Goal: Check status

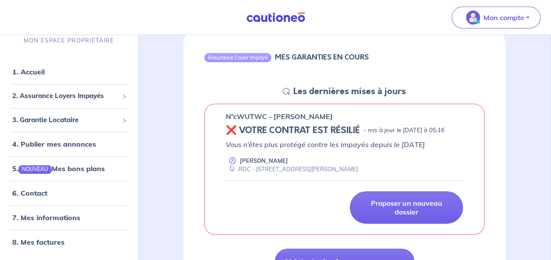
scroll to position [88, 0]
drag, startPoint x: 241, startPoint y: 131, endPoint x: 466, endPoint y: 145, distance: 225.7
click at [466, 145] on div "n°cWUTWC - [PERSON_NAME] ❌ VOTRE CONTRAT EST RÉSILIÉ - mis à jour le [DATE] à 0…" at bounding box center [344, 169] width 280 height 131
copy div "VOTRE CONTRAT EST RÉSILIÉ - mis à jour le [DATE] à 05:16"
click at [46, 195] on link "6. Contact" at bounding box center [29, 193] width 34 height 9
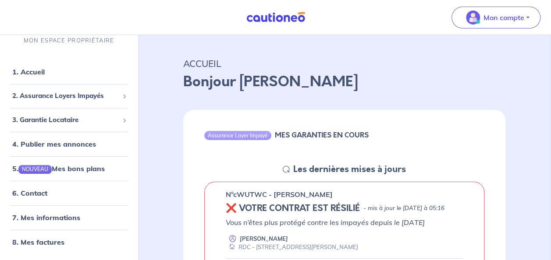
scroll to position [0, 0]
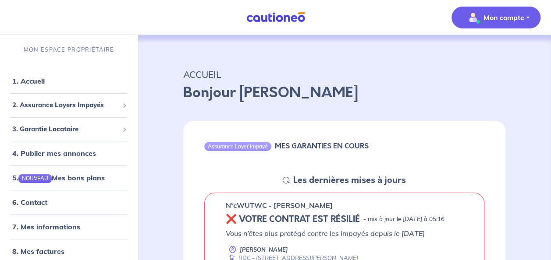
click at [480, 10] on button "Mon compte" at bounding box center [495, 18] width 89 height 22
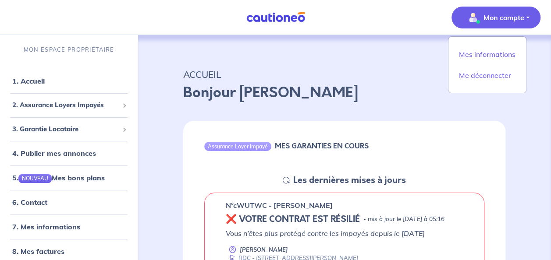
click at [384, 76] on p "ACCUEIL" at bounding box center [344, 75] width 322 height 16
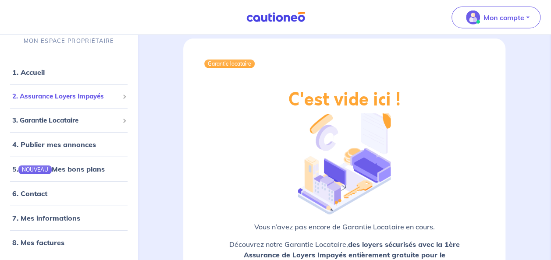
scroll to position [1066, 0]
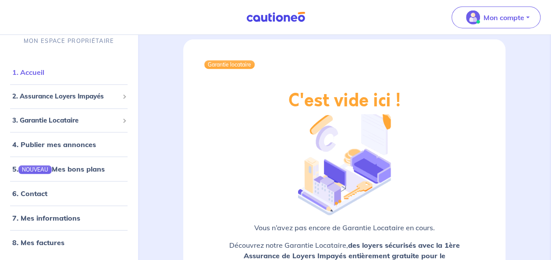
click at [44, 74] on link "1. Accueil" at bounding box center [28, 72] width 32 height 9
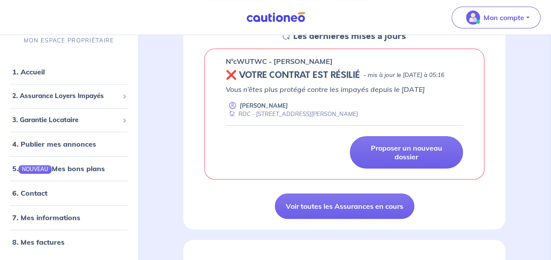
scroll to position [145, 0]
click at [249, 94] on p "Vous n’êtes plus protégé contre les impayés depuis le [DATE]" at bounding box center [344, 89] width 237 height 11
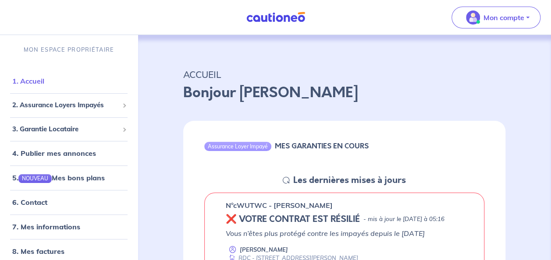
scroll to position [77, 0]
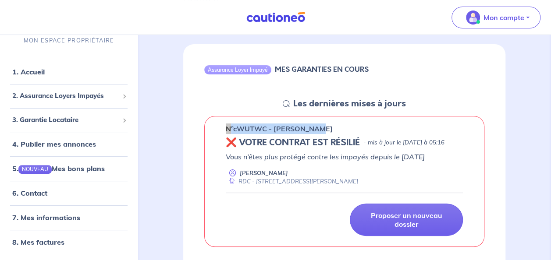
drag, startPoint x: 224, startPoint y: 129, endPoint x: 323, endPoint y: 131, distance: 98.6
click at [323, 131] on div "n°cWUTWC - [PERSON_NAME] ❌ VOTRE CONTRAT EST RÉSILIÉ - mis à jour le [DATE] à 0…" at bounding box center [344, 181] width 280 height 131
copy p "n°cWUTWC - [PERSON_NAME]"
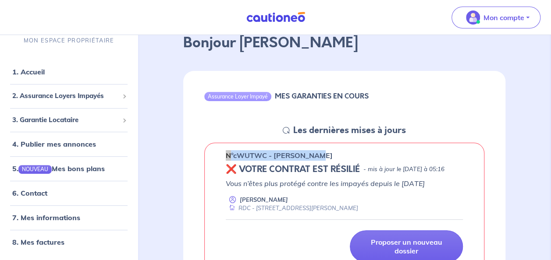
scroll to position [50, 0]
